Goal: Find contact information

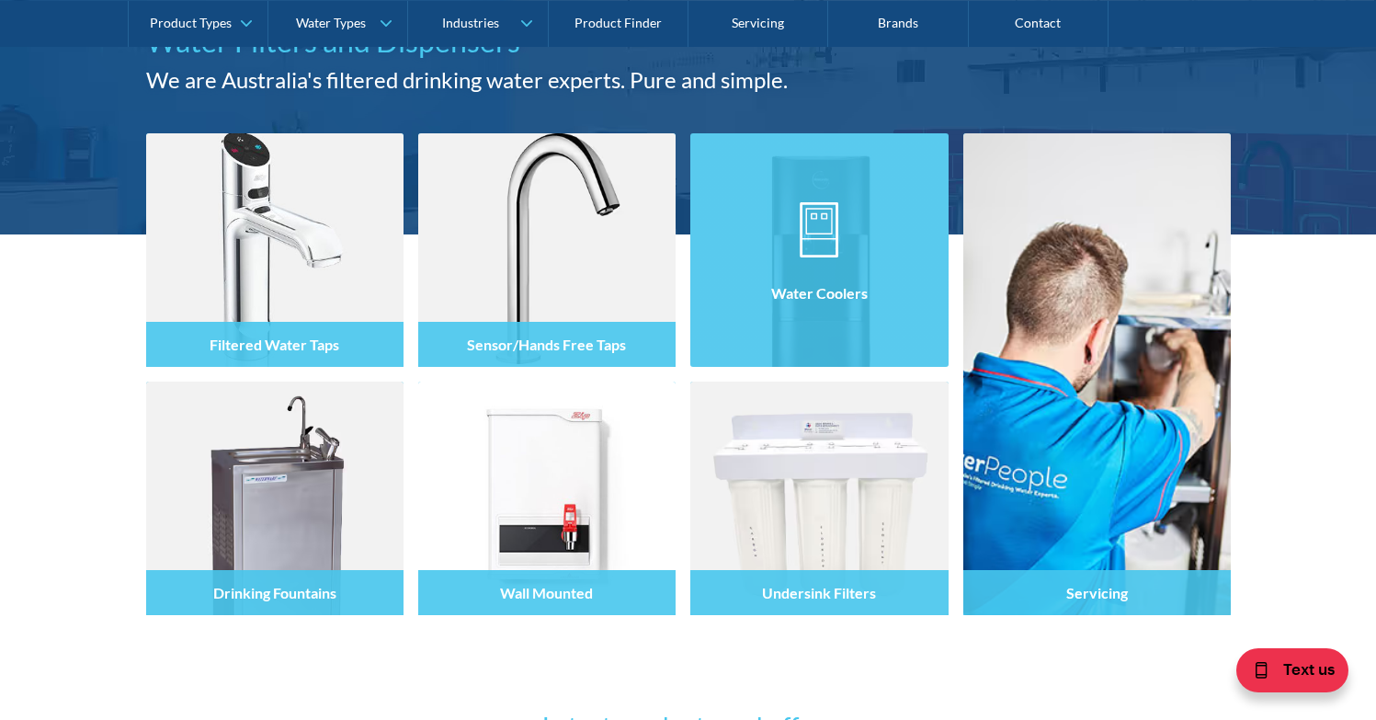
click at [841, 223] on div at bounding box center [818, 266] width 257 height 110
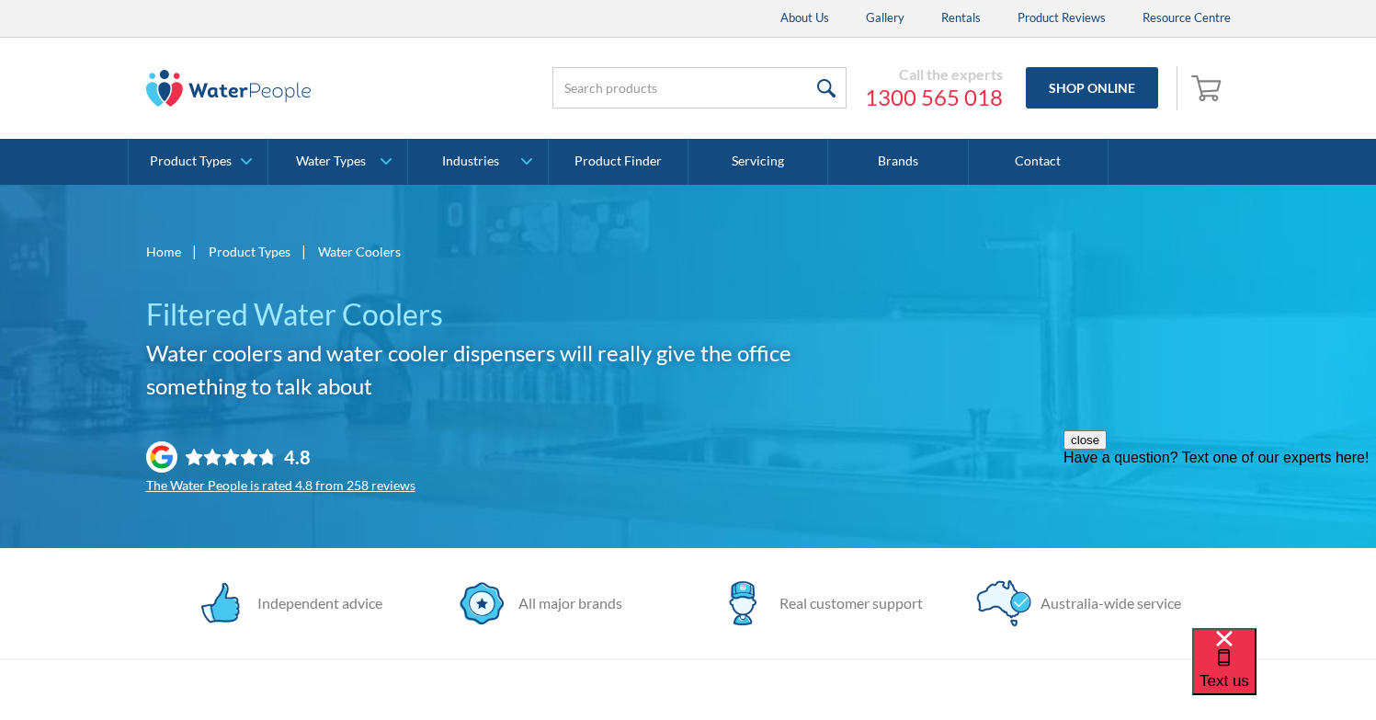
click at [227, 88] on img at bounding box center [228, 88] width 165 height 37
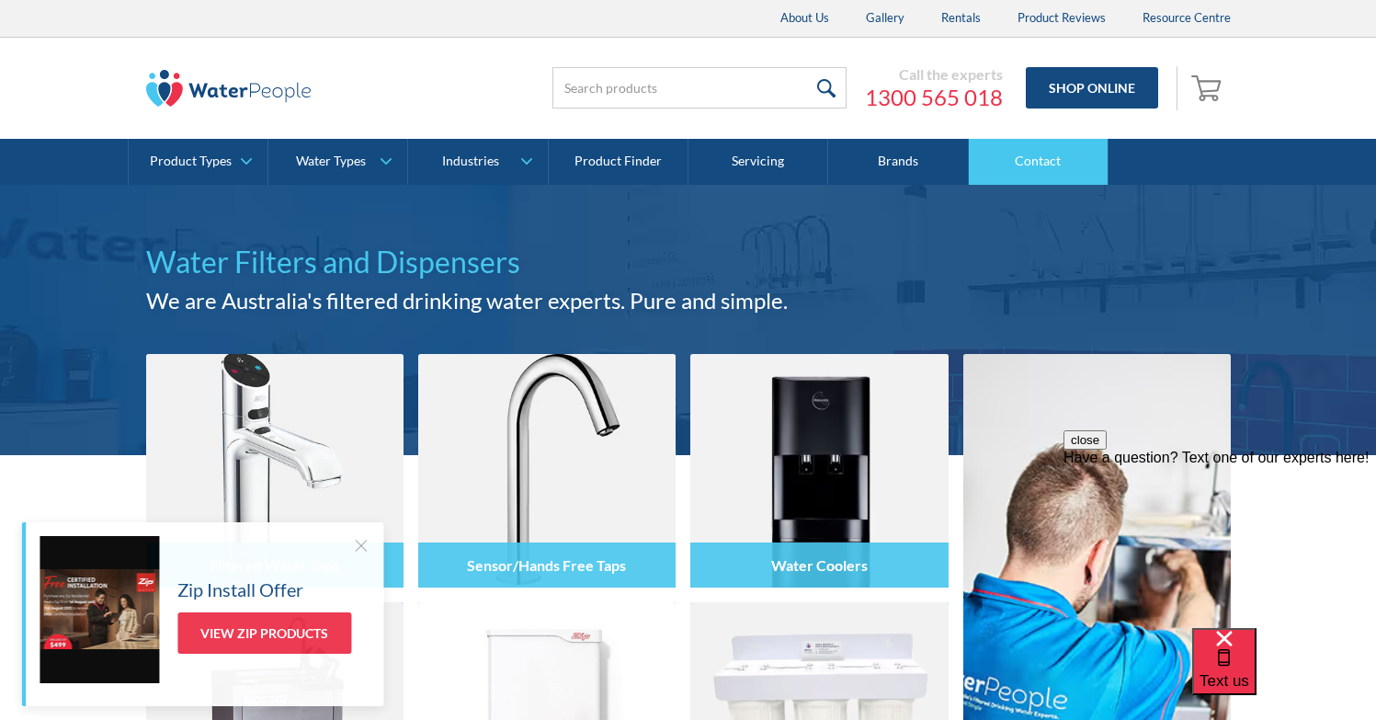
click at [1030, 171] on link "Contact" at bounding box center [1039, 162] width 140 height 46
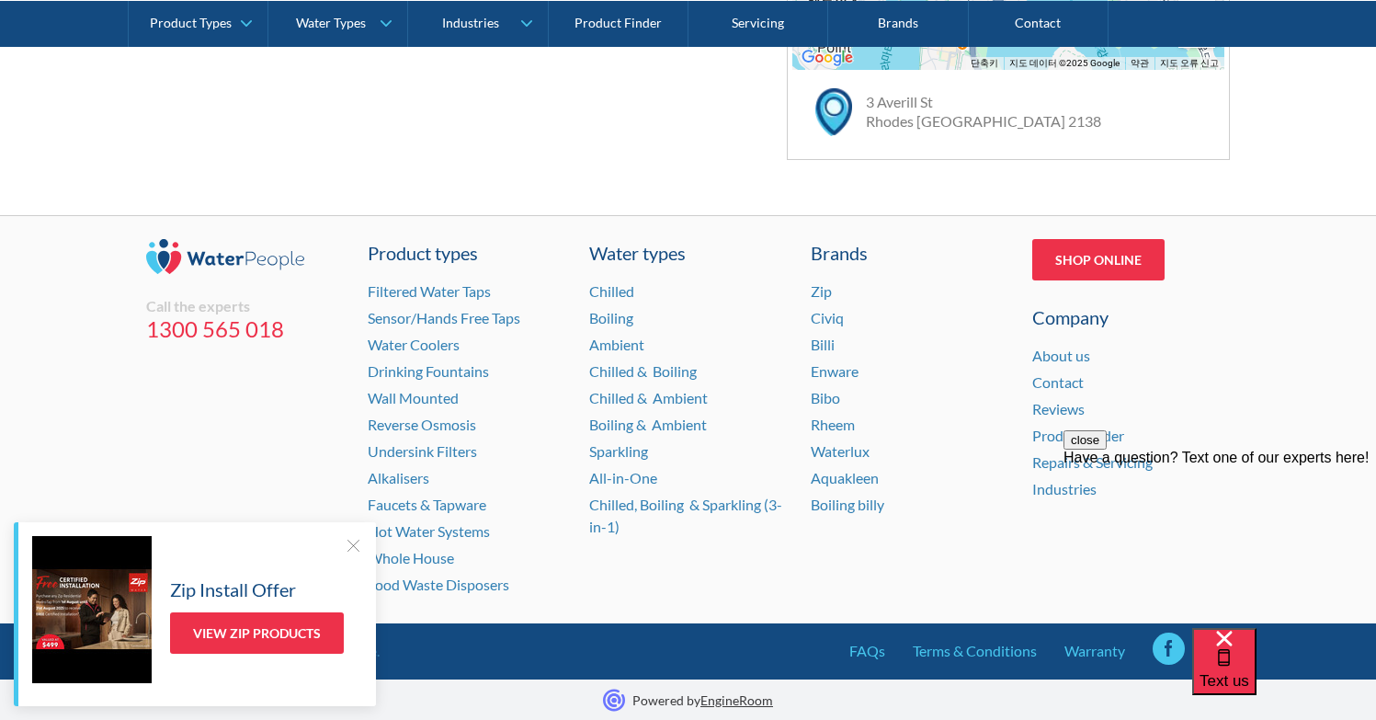
scroll to position [1347, 0]
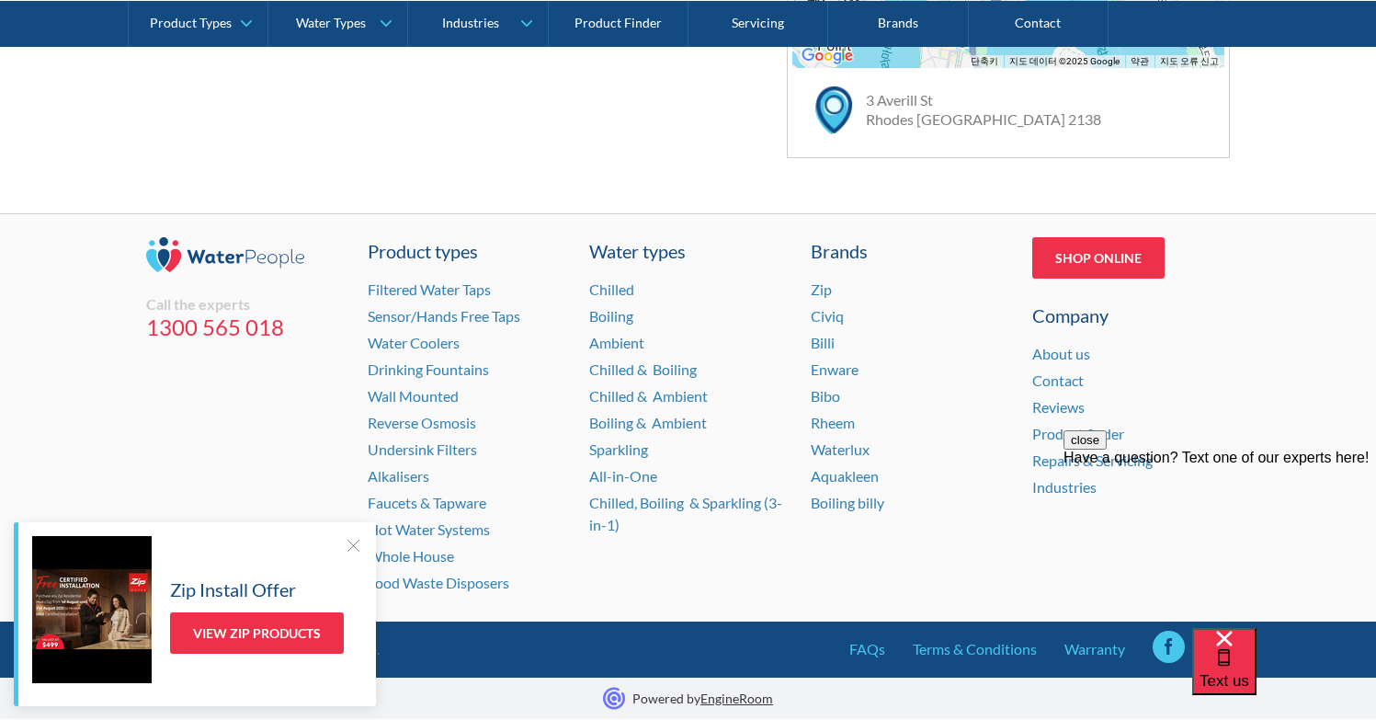
click at [347, 544] on div at bounding box center [353, 545] width 18 height 18
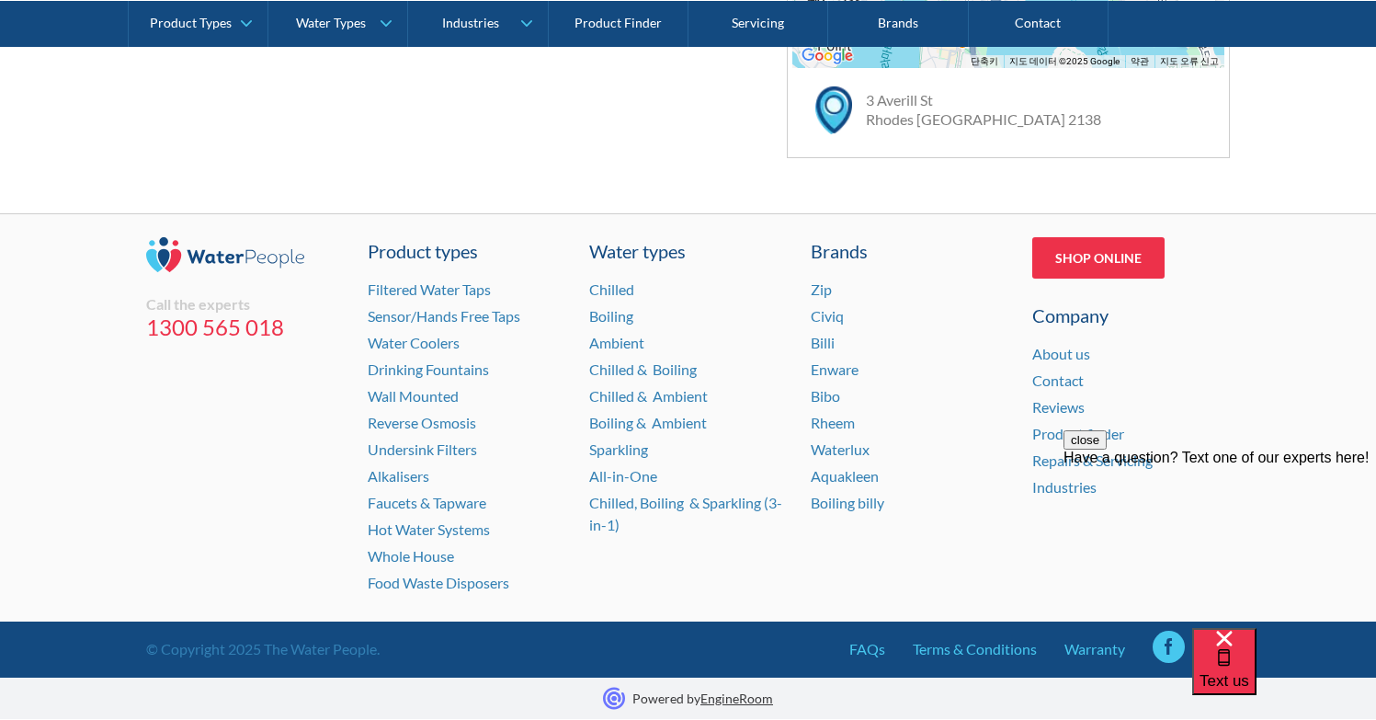
click at [1107, 449] on button "close" at bounding box center [1085, 439] width 43 height 19
click at [1060, 380] on link "Contact" at bounding box center [1057, 379] width 51 height 17
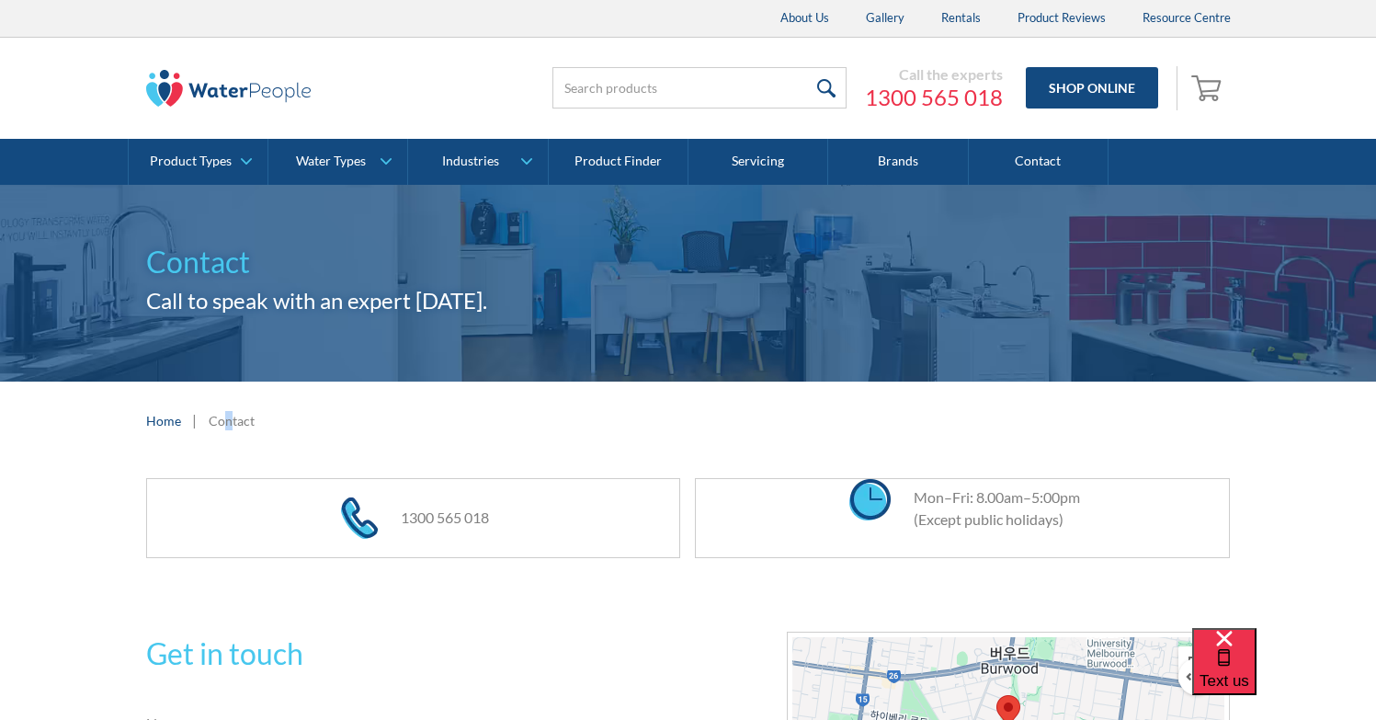
click at [232, 419] on div "Contact" at bounding box center [232, 420] width 46 height 19
click at [396, 427] on div "Home | Contact" at bounding box center [688, 420] width 1085 height 23
